Goal: Task Accomplishment & Management: Use online tool/utility

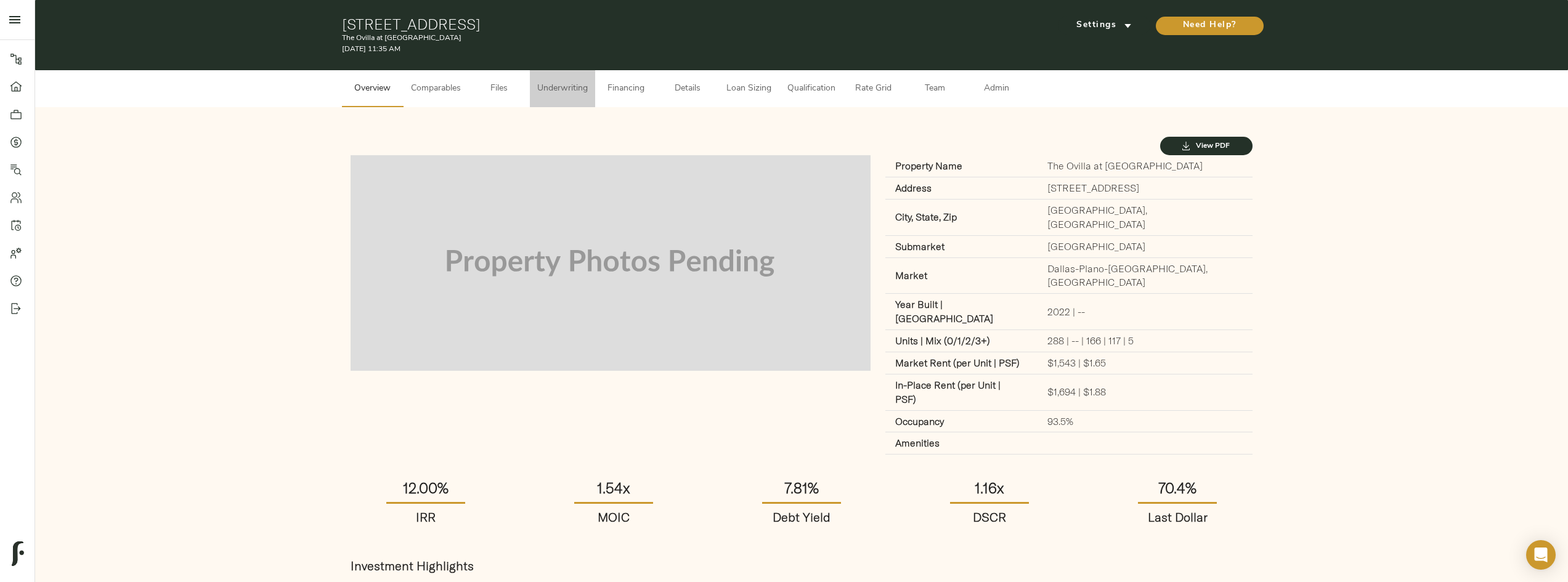
click at [575, 88] on span "Underwriting" at bounding box center [563, 89] width 50 height 15
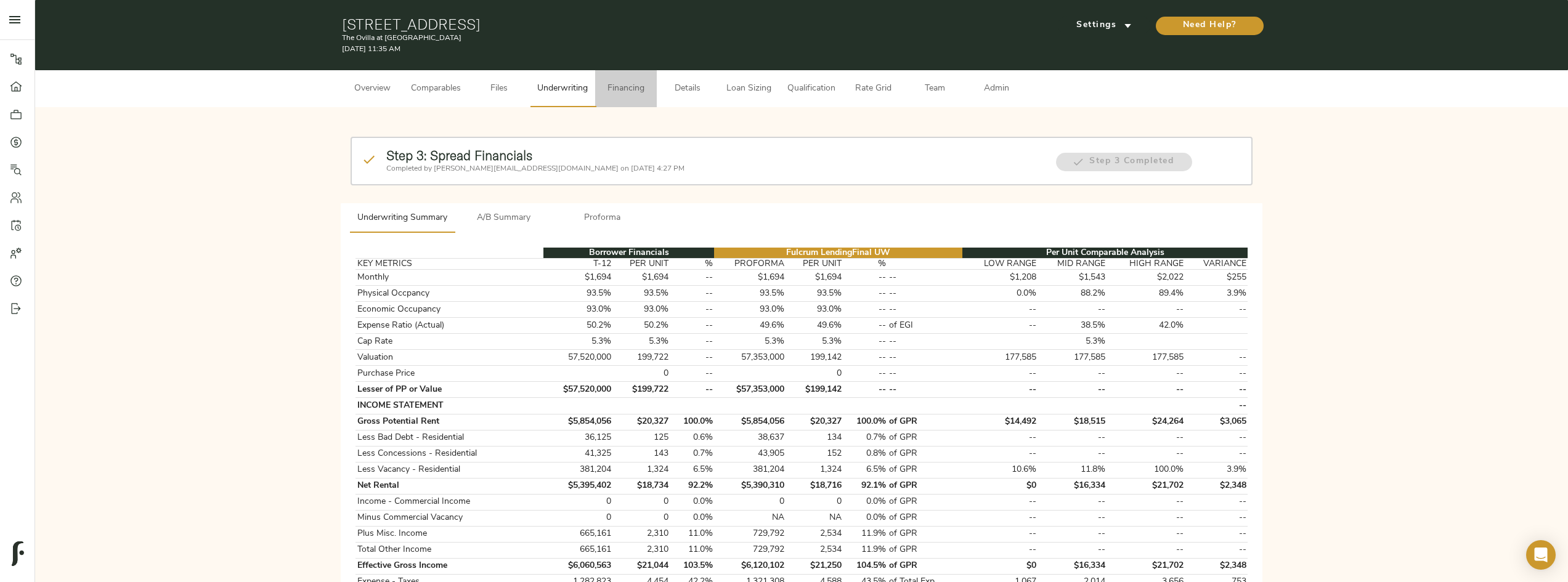
click at [641, 88] on span "Financing" at bounding box center [625, 89] width 46 height 15
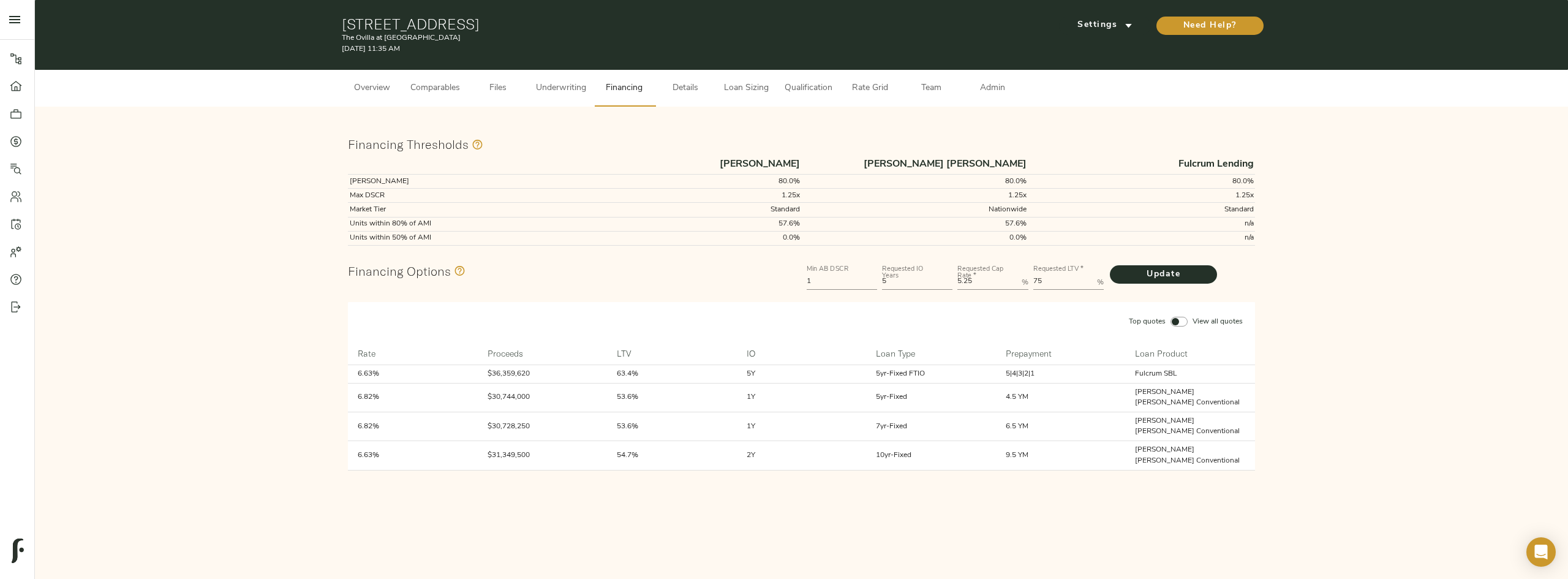
click at [682, 87] on span "Details" at bounding box center [685, 89] width 46 height 15
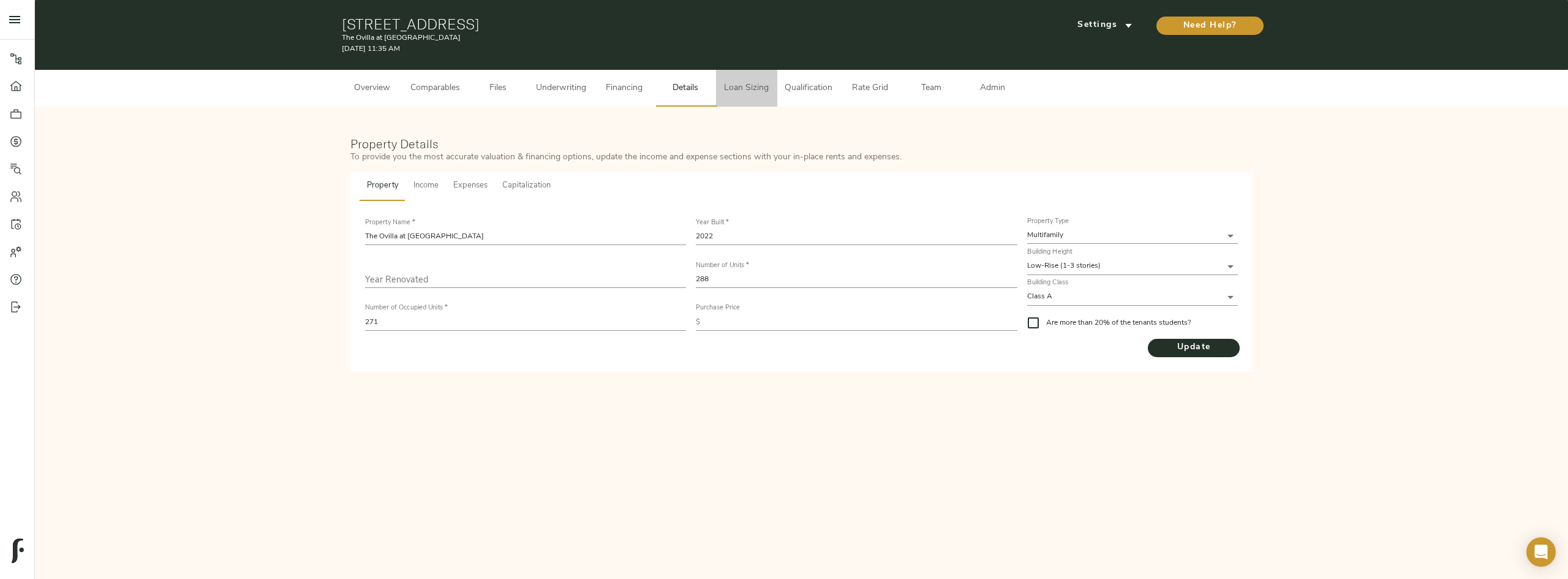
click at [737, 87] on span "Loan Sizing" at bounding box center [746, 89] width 46 height 15
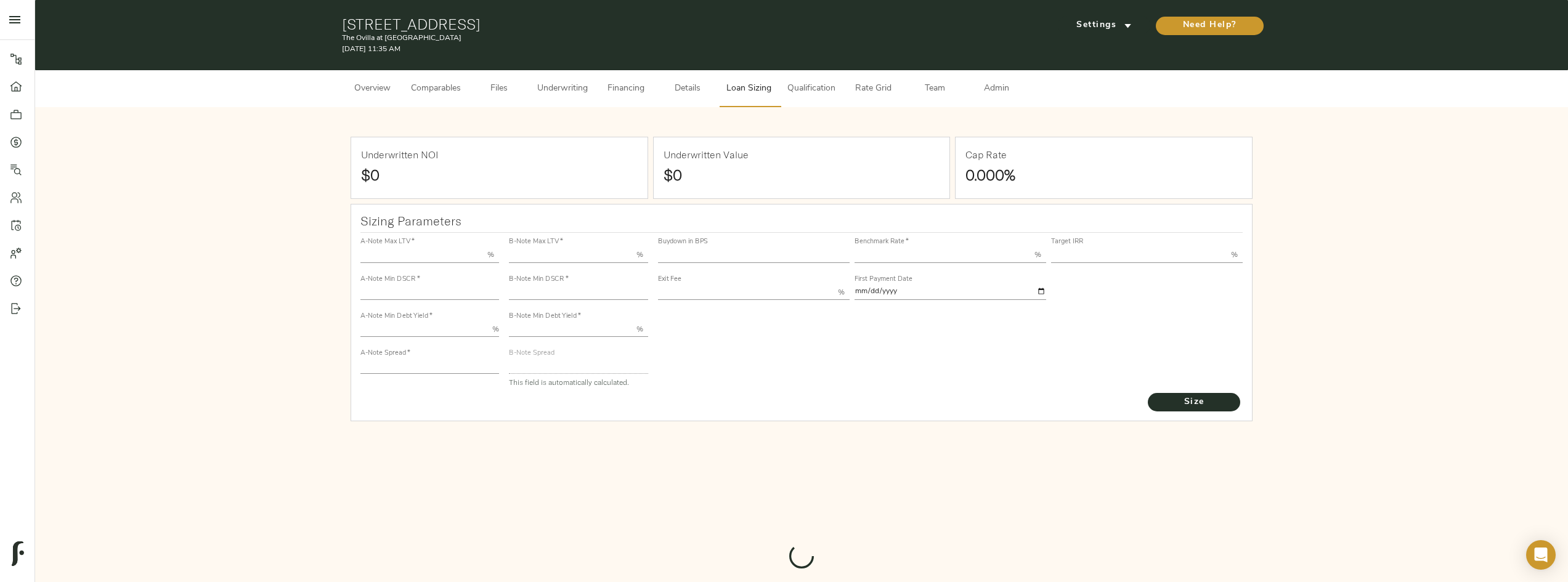
type input "55.000"
type input "1.4"
type input "10.00"
type input "220"
type input "80.000"
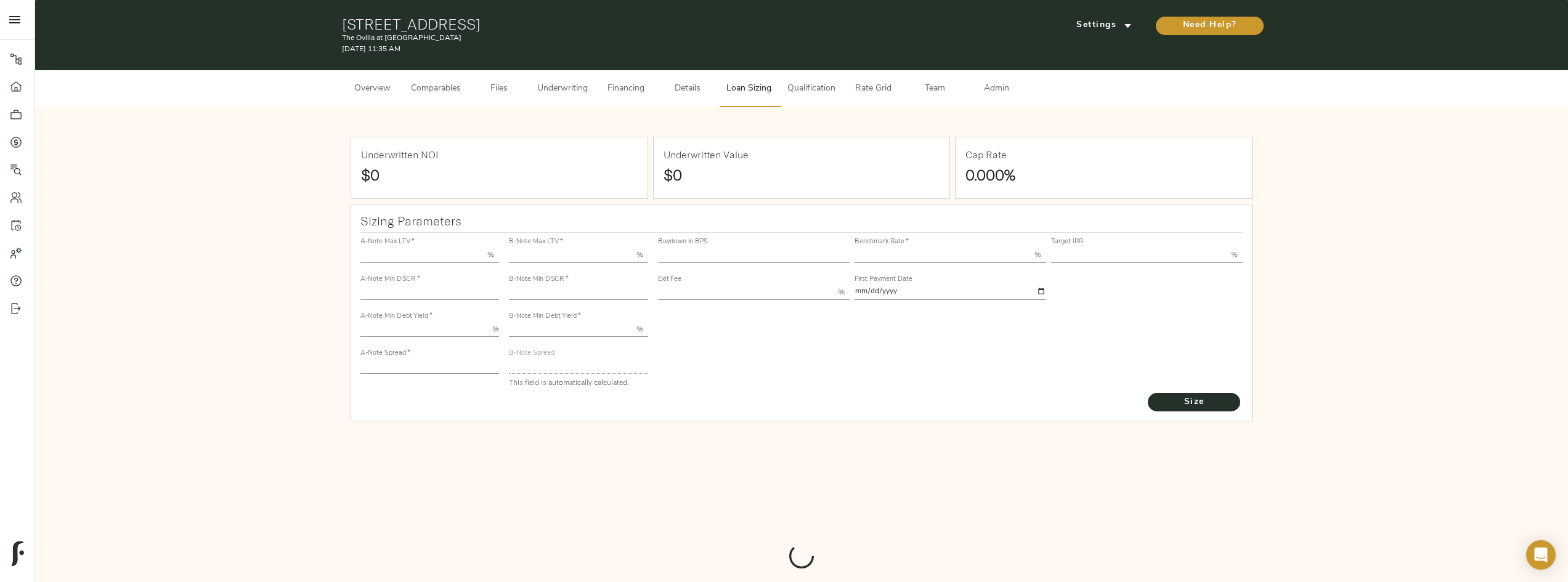
type input "1.03"
type input "2.00"
type input "515.7224400004546"
type input "45"
type input "3.65"
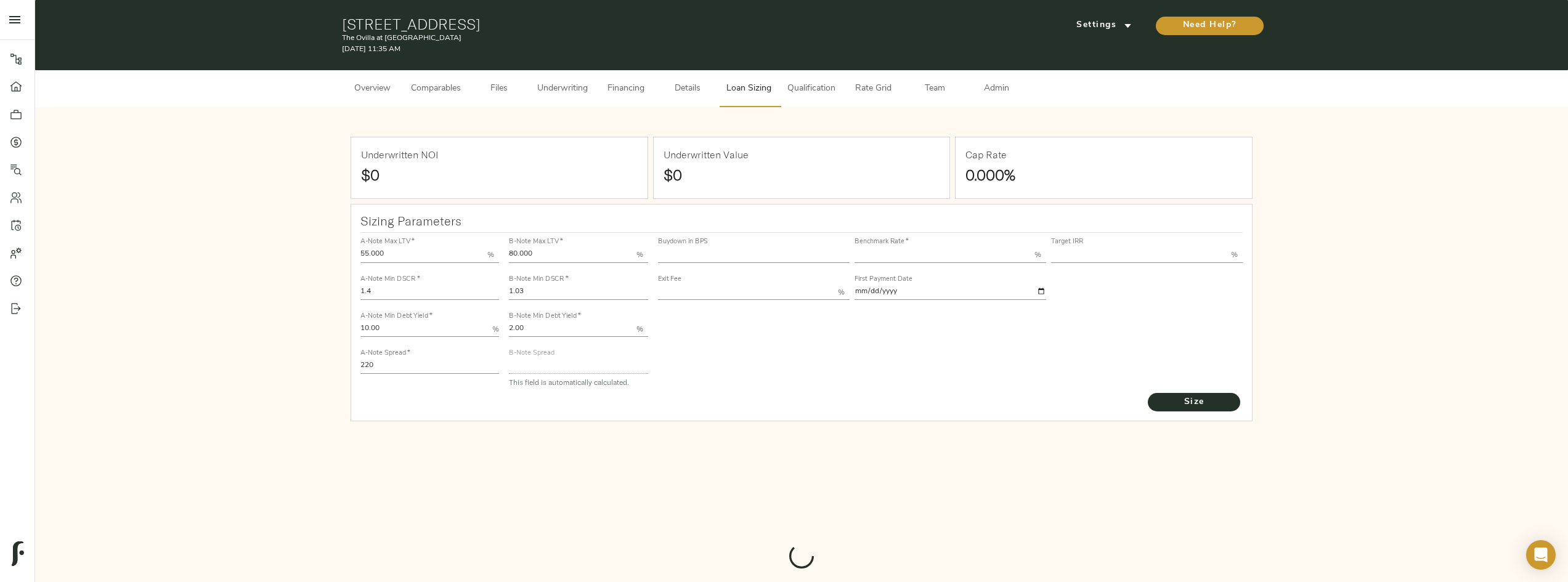
type input "12.00"
type input "1.00"
type input "[DATE]"
